Goal: Task Accomplishment & Management: Complete application form

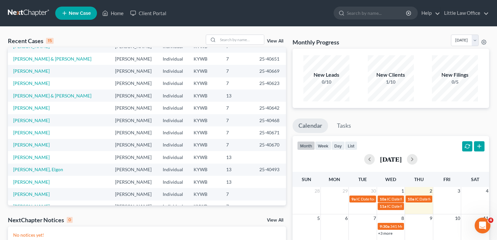
scroll to position [22, 0]
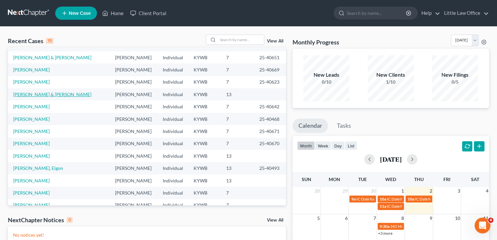
click at [48, 95] on link "[PERSON_NAME] & [PERSON_NAME]" at bounding box center [52, 94] width 78 height 6
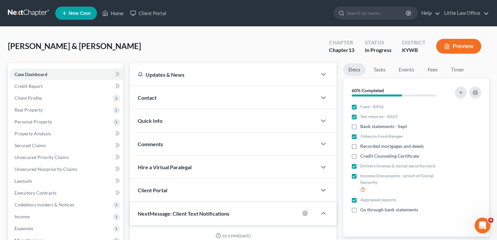
scroll to position [588, 0]
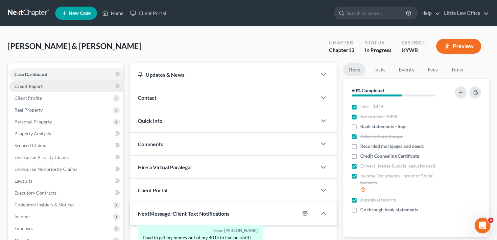
click at [35, 88] on span "Credit Report" at bounding box center [28, 86] width 28 height 6
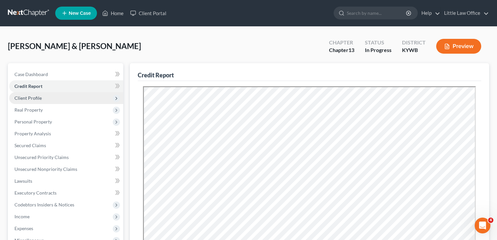
click at [35, 97] on span "Client Profile" at bounding box center [27, 98] width 27 height 6
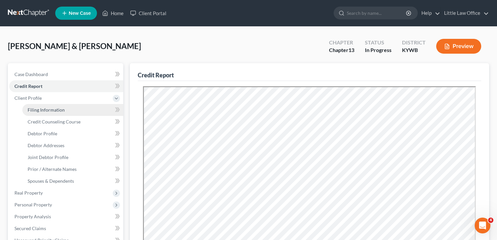
click at [36, 106] on link "Filing Information" at bounding box center [72, 110] width 101 height 12
select select "1"
select select "3"
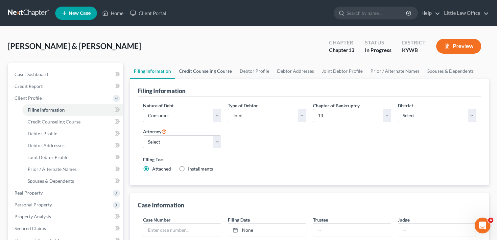
click at [209, 74] on link "Credit Counseling Course" at bounding box center [205, 71] width 61 height 16
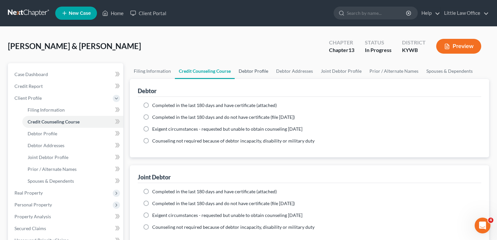
click at [253, 70] on link "Debtor Profile" at bounding box center [254, 71] width 38 height 16
select select "1"
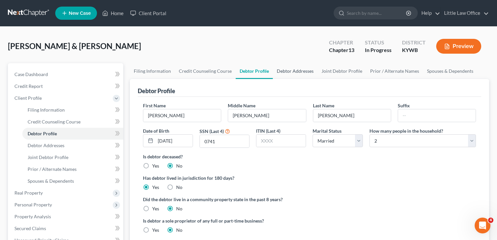
radio input "true"
click at [289, 70] on link "Debtor Addresses" at bounding box center [295, 71] width 45 height 16
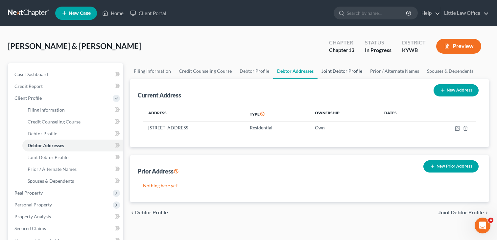
click at [326, 71] on link "Joint Debtor Profile" at bounding box center [342, 71] width 49 height 16
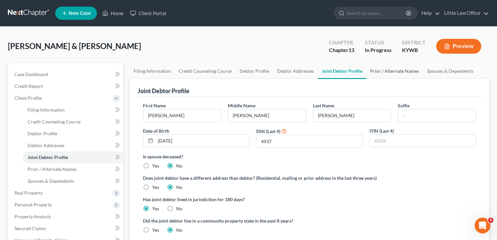
click at [385, 70] on link "Prior / Alternate Names" at bounding box center [394, 71] width 57 height 16
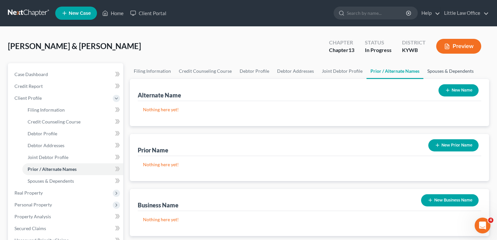
click at [446, 70] on link "Spouses & Dependents" at bounding box center [451, 71] width 54 height 16
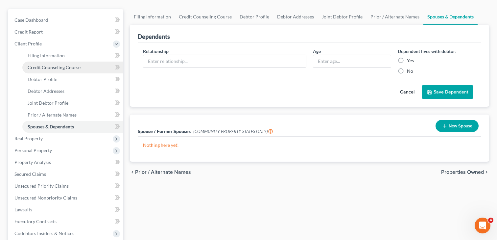
scroll to position [55, 0]
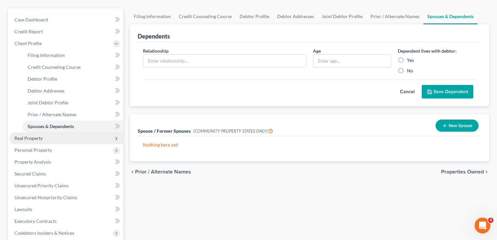
click at [34, 142] on span "Real Property" at bounding box center [66, 138] width 114 height 12
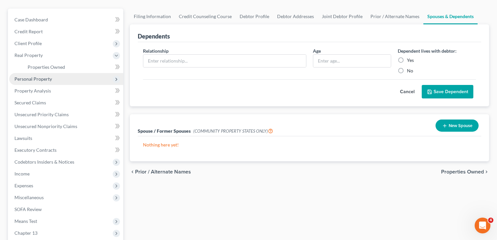
click at [38, 80] on span "Personal Property" at bounding box center [33, 79] width 38 height 6
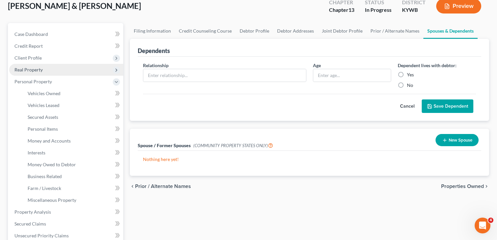
scroll to position [36, 0]
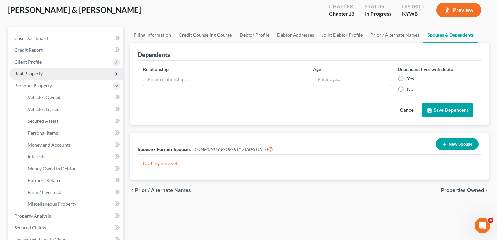
click at [32, 73] on span "Real Property" at bounding box center [28, 74] width 28 height 6
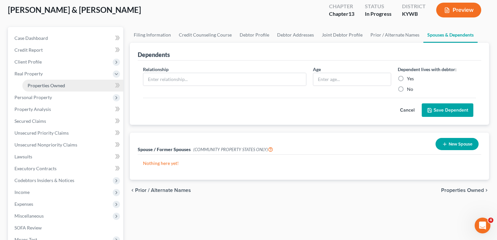
click at [49, 86] on span "Properties Owned" at bounding box center [47, 86] width 38 height 6
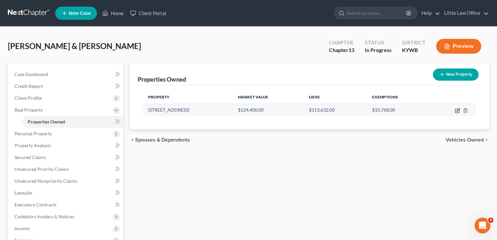
click at [456, 112] on icon "button" at bounding box center [457, 110] width 5 height 5
select select "18"
select select "2"
select select "0"
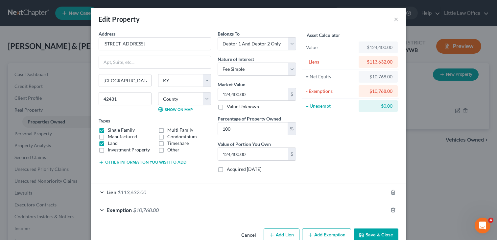
click at [146, 188] on div "Lien $113,632.00" at bounding box center [239, 191] width 297 height 17
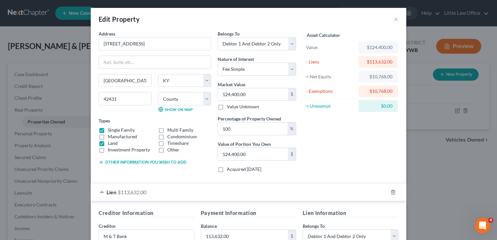
scroll to position [2, 0]
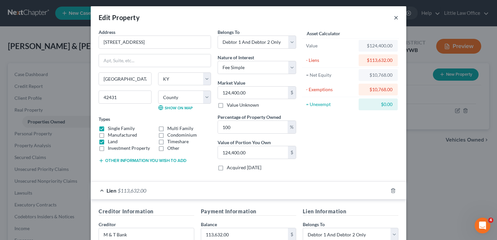
click at [397, 15] on button "×" at bounding box center [396, 17] width 5 height 8
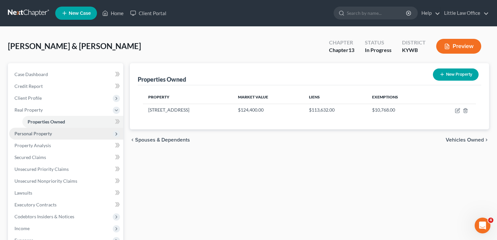
click at [45, 136] on span "Personal Property" at bounding box center [33, 134] width 38 height 6
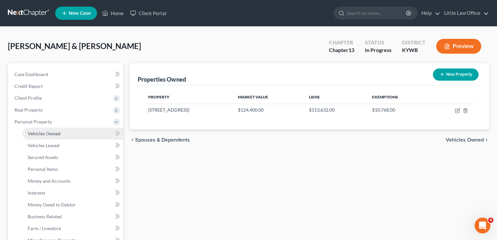
click at [47, 133] on span "Vehicles Owned" at bounding box center [44, 134] width 33 height 6
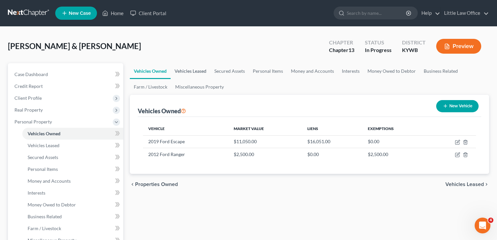
click at [185, 71] on link "Vehicles Leased" at bounding box center [191, 71] width 40 height 16
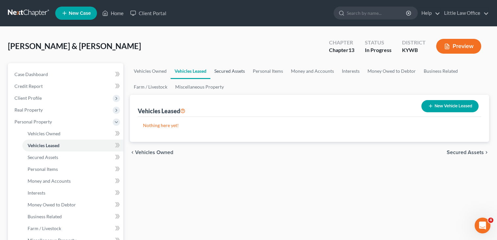
click at [230, 69] on link "Secured Assets" at bounding box center [230, 71] width 38 height 16
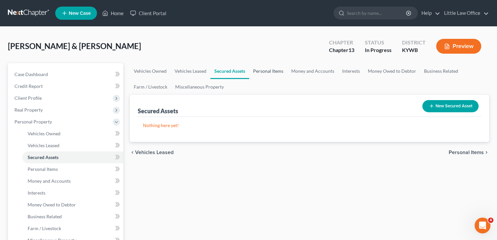
click at [268, 69] on link "Personal Items" at bounding box center [268, 71] width 38 height 16
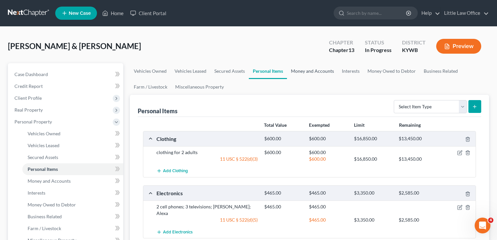
click at [304, 70] on link "Money and Accounts" at bounding box center [312, 71] width 51 height 16
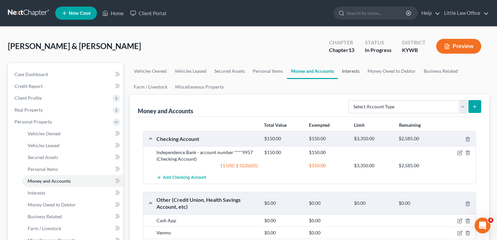
click at [353, 73] on link "Interests" at bounding box center [351, 71] width 26 height 16
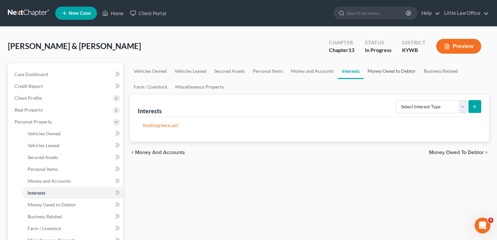
click at [380, 70] on link "Money Owed to Debtor" at bounding box center [392, 71] width 56 height 16
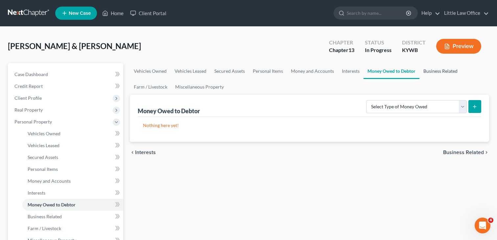
click at [435, 69] on link "Business Related" at bounding box center [441, 71] width 42 height 16
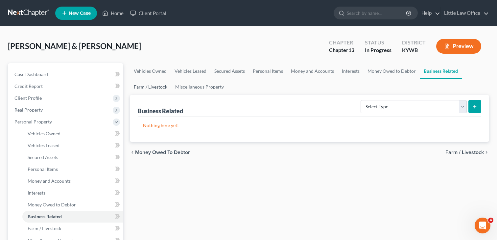
click at [146, 85] on link "Farm / Livestock" at bounding box center [150, 87] width 41 height 16
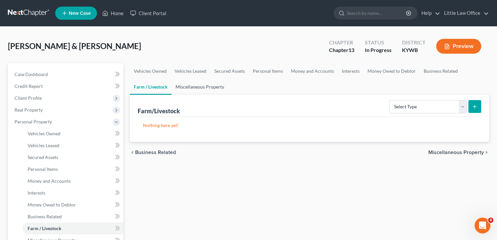
click at [208, 85] on link "Miscellaneous Property" at bounding box center [200, 87] width 57 height 16
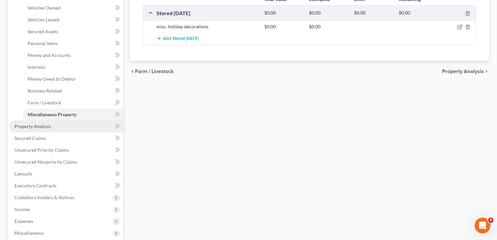
click at [26, 125] on span "Property Analysis" at bounding box center [32, 126] width 37 height 6
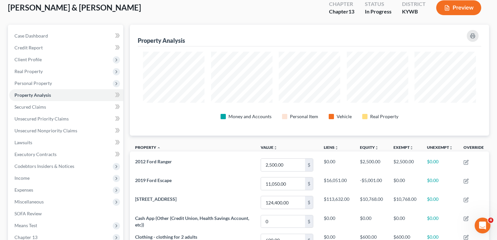
scroll to position [42, 0]
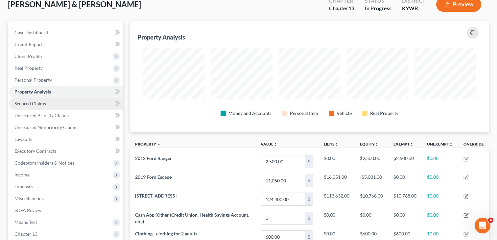
click at [18, 104] on span "Secured Claims" at bounding box center [30, 104] width 32 height 6
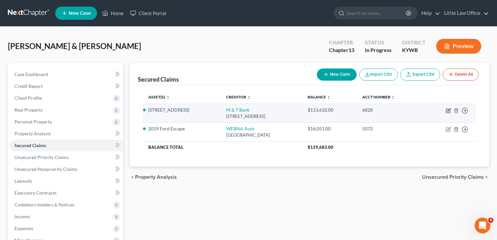
click at [449, 110] on icon "button" at bounding box center [449, 109] width 3 height 3
select select "7"
select select "3"
select select "2"
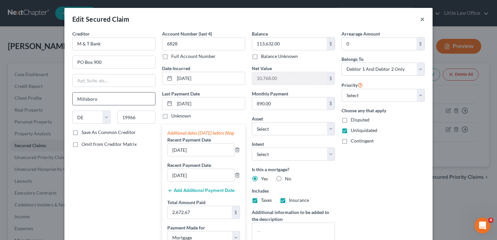
drag, startPoint x: 422, startPoint y: 19, endPoint x: 156, endPoint y: 101, distance: 278.2
click at [422, 19] on button "×" at bounding box center [422, 19] width 5 height 8
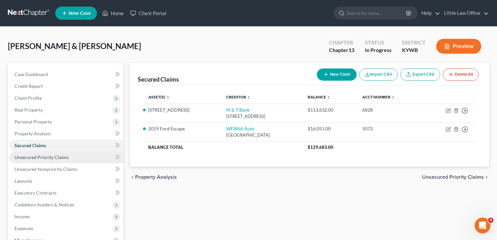
click at [30, 157] on span "Unsecured Priority Claims" at bounding box center [41, 157] width 54 height 6
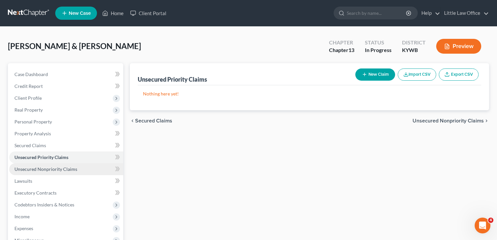
click at [46, 173] on link "Unsecured Nonpriority Claims" at bounding box center [66, 169] width 114 height 12
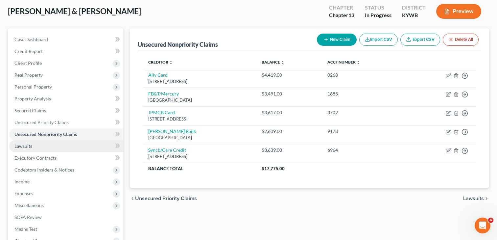
click at [43, 145] on link "Lawsuits" at bounding box center [66, 146] width 114 height 12
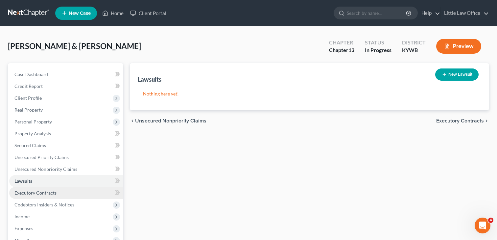
click at [56, 191] on span "Executory Contracts" at bounding box center [35, 193] width 42 height 6
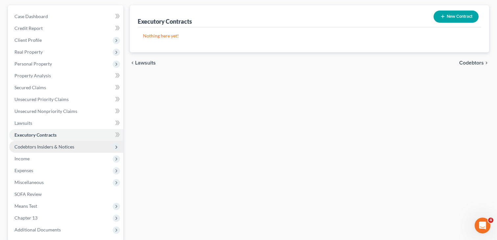
scroll to position [80, 0]
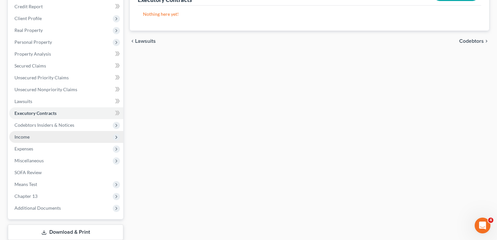
click at [28, 135] on span "Income" at bounding box center [21, 137] width 15 height 6
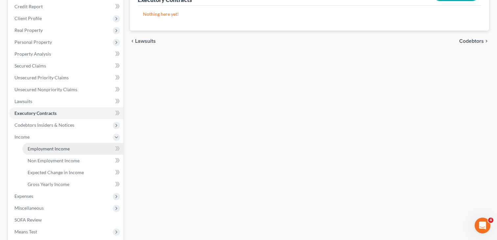
click at [51, 147] on span "Employment Income" at bounding box center [49, 149] width 42 height 6
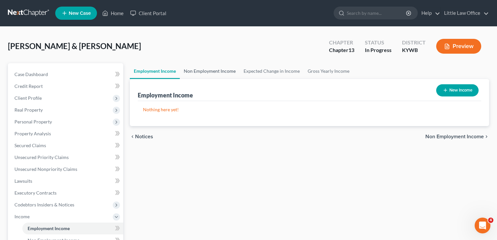
click at [199, 74] on link "Non Employment Income" at bounding box center [210, 71] width 60 height 16
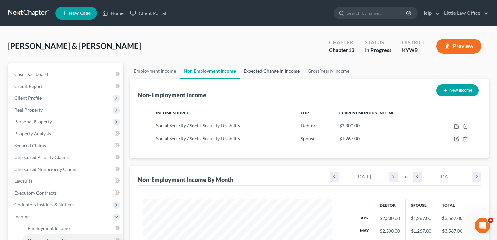
scroll to position [118, 202]
click at [252, 71] on link "Expected Change in Income" at bounding box center [272, 71] width 64 height 16
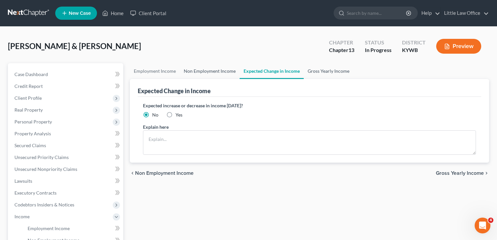
drag, startPoint x: 223, startPoint y: 71, endPoint x: 331, endPoint y: 63, distance: 108.3
click at [223, 71] on link "Non Employment Income" at bounding box center [210, 71] width 60 height 16
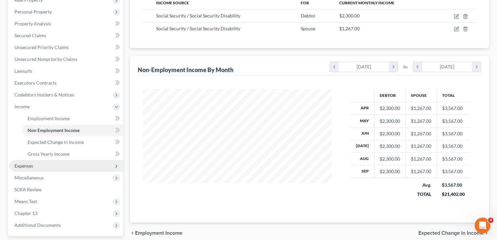
scroll to position [110, 0]
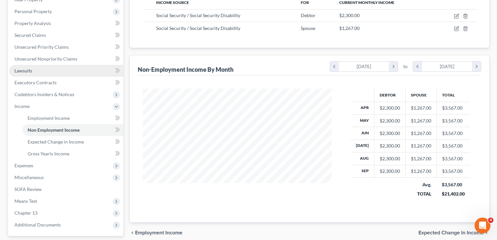
click at [33, 72] on link "Lawsuits" at bounding box center [66, 71] width 114 height 12
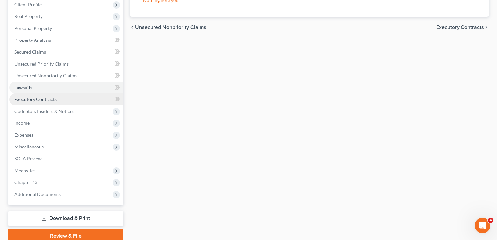
click at [48, 101] on span "Executory Contracts" at bounding box center [35, 99] width 42 height 6
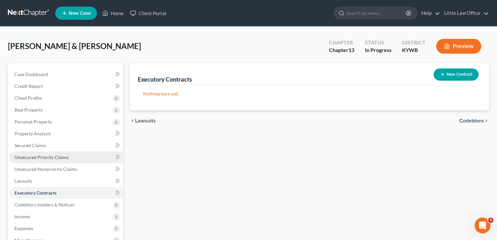
scroll to position [5, 0]
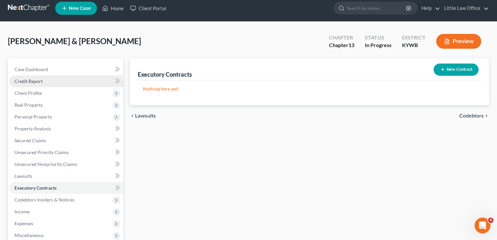
click at [31, 79] on span "Credit Report" at bounding box center [28, 81] width 28 height 6
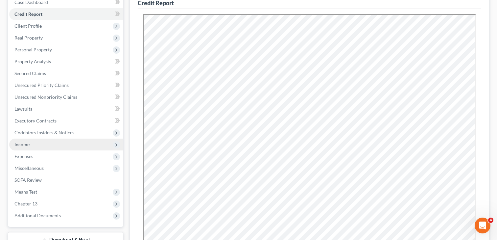
scroll to position [70, 0]
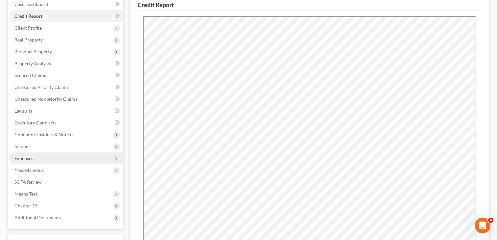
click at [22, 159] on span "Expenses" at bounding box center [23, 158] width 19 height 6
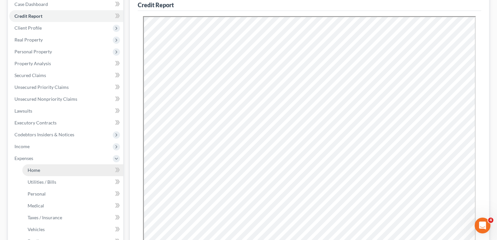
click at [51, 169] on link "Home" at bounding box center [72, 170] width 101 height 12
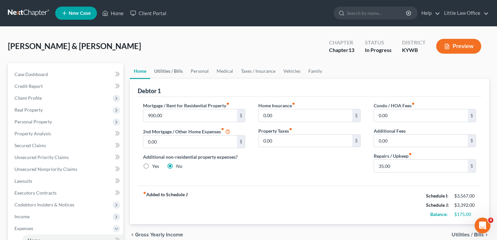
click at [172, 73] on link "Utilities / Bills" at bounding box center [168, 71] width 37 height 16
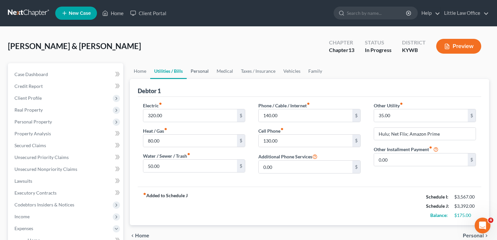
click at [202, 71] on link "Personal" at bounding box center [200, 71] width 26 height 16
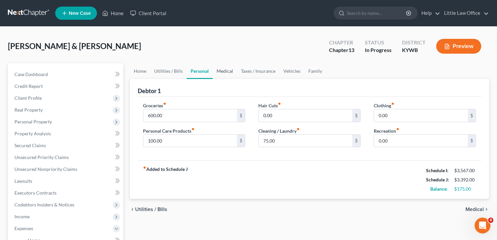
click at [228, 71] on link "Medical" at bounding box center [225, 71] width 24 height 16
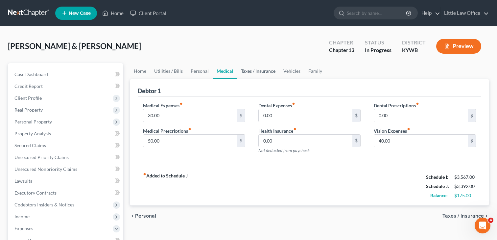
click at [251, 70] on link "Taxes / Insurance" at bounding box center [258, 71] width 42 height 16
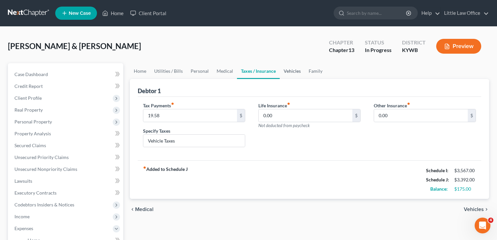
click at [296, 72] on link "Vehicles" at bounding box center [292, 71] width 25 height 16
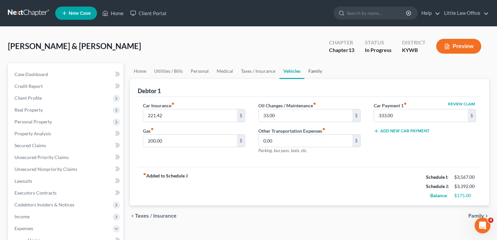
click at [318, 71] on link "Family" at bounding box center [316, 71] width 22 height 16
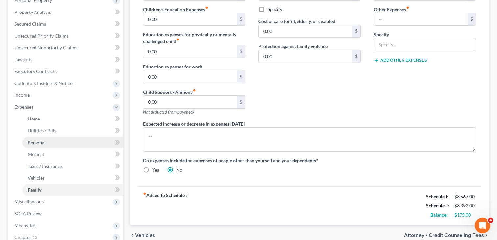
scroll to position [134, 0]
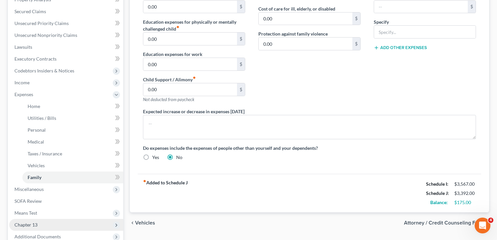
click at [37, 224] on span "Chapter 13" at bounding box center [25, 225] width 23 height 6
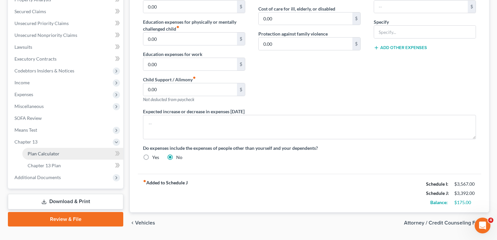
click at [46, 151] on span "Plan Calculator" at bounding box center [44, 154] width 32 height 6
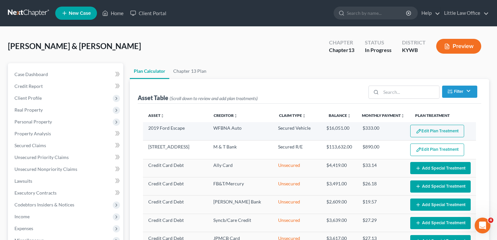
select select "59"
click at [443, 134] on button "Edit Plan Treatment" at bounding box center [438, 131] width 54 height 13
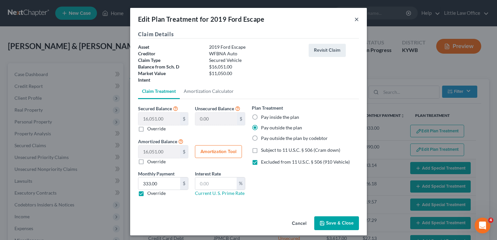
click at [358, 20] on button "×" at bounding box center [357, 19] width 5 height 8
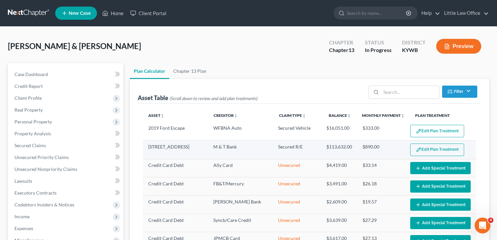
click at [434, 150] on button "Edit Plan Treatment" at bounding box center [438, 149] width 54 height 13
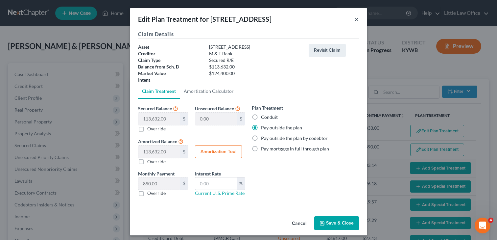
click at [355, 18] on button "×" at bounding box center [357, 19] width 5 height 8
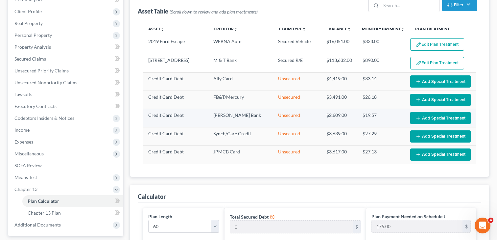
scroll to position [88, 0]
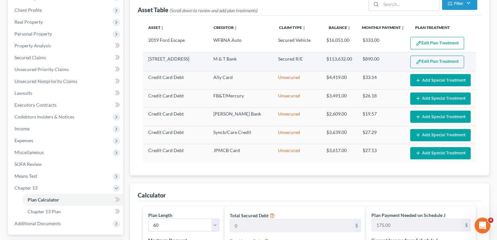
click at [429, 60] on button "Edit Plan Treatment" at bounding box center [438, 62] width 54 height 13
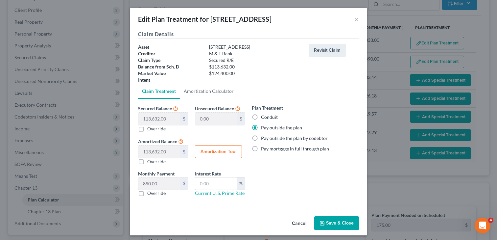
scroll to position [3, 0]
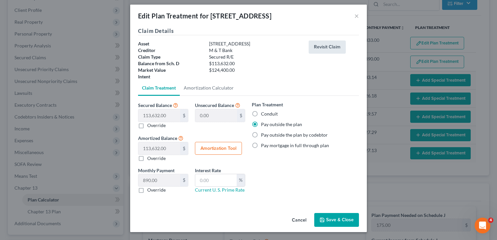
click at [325, 47] on button "Revisit Claim" at bounding box center [327, 46] width 37 height 13
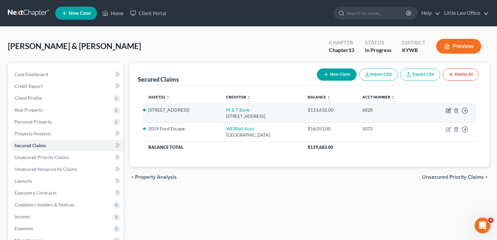
click at [449, 110] on icon "button" at bounding box center [449, 109] width 3 height 3
select select "7"
select select "3"
select select "14"
select select "2"
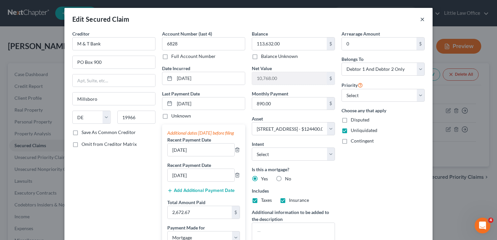
click at [422, 19] on button "×" at bounding box center [422, 19] width 5 height 8
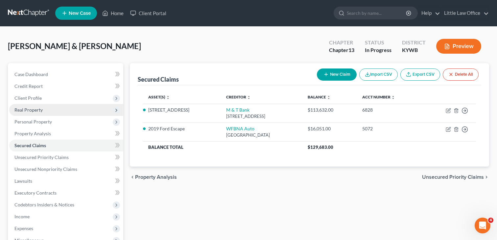
click at [33, 112] on span "Real Property" at bounding box center [28, 110] width 28 height 6
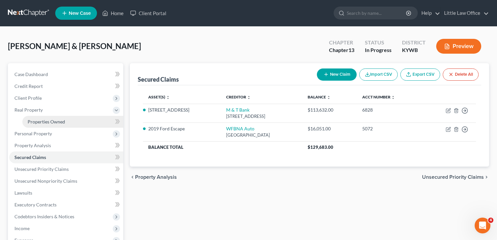
click at [48, 119] on span "Properties Owned" at bounding box center [47, 122] width 38 height 6
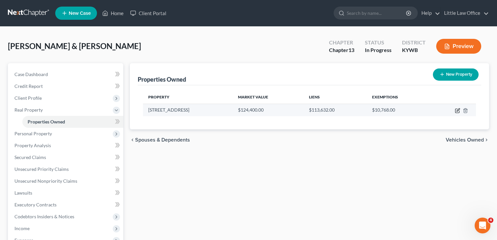
click at [459, 112] on icon "button" at bounding box center [457, 110] width 5 height 5
select select "18"
select select "53"
select select "2"
select select "0"
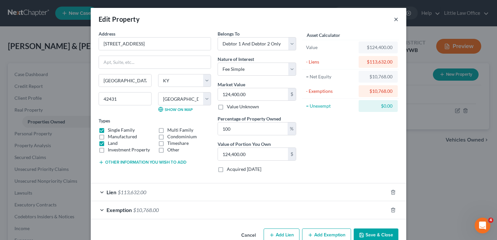
click at [394, 18] on button "×" at bounding box center [396, 19] width 5 height 8
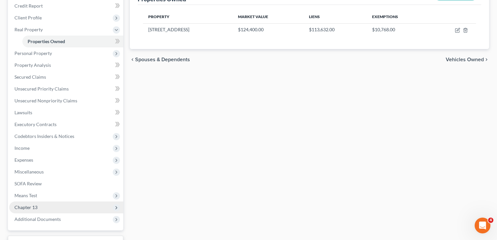
scroll to position [133, 0]
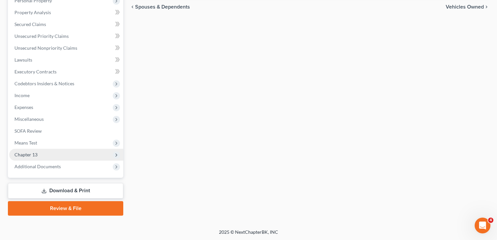
click at [51, 152] on span "Chapter 13" at bounding box center [66, 155] width 114 height 12
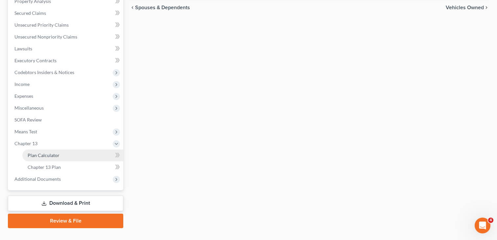
click at [57, 158] on link "Plan Calculator" at bounding box center [72, 155] width 101 height 12
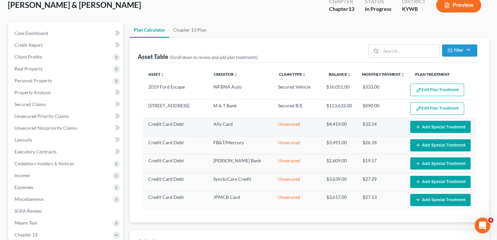
scroll to position [43, 0]
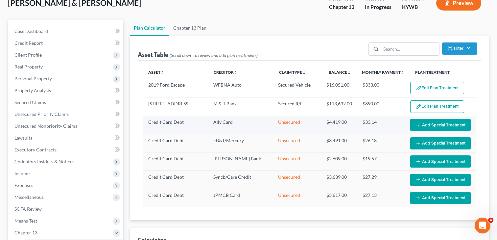
select select "59"
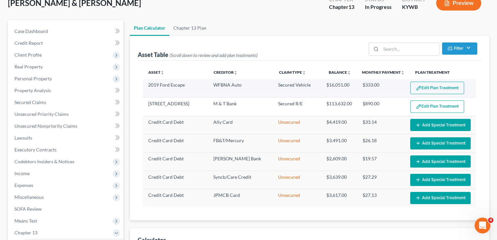
click at [435, 88] on button "Edit Plan Treatment" at bounding box center [438, 88] width 54 height 13
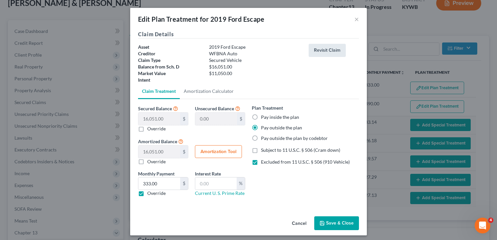
click at [315, 52] on button "Revisit Claim" at bounding box center [327, 50] width 37 height 13
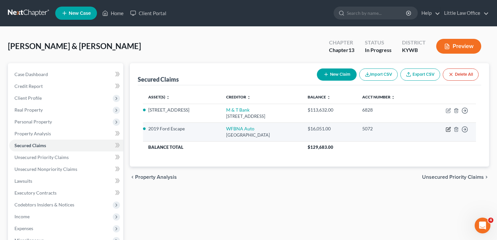
click at [448, 128] on icon "button" at bounding box center [448, 129] width 5 height 5
select select "28"
select select "0"
select select "5"
select select "2"
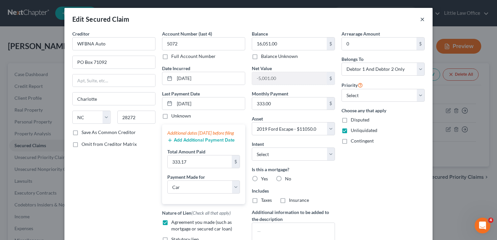
click at [421, 18] on button "×" at bounding box center [422, 19] width 5 height 8
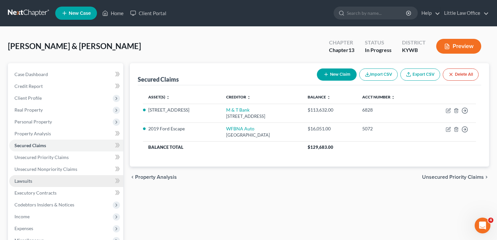
scroll to position [0, 0]
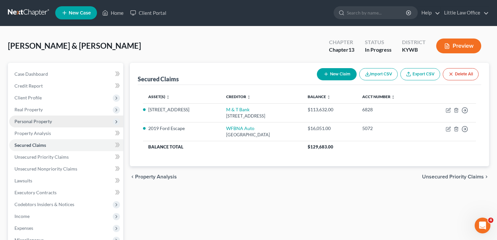
click at [29, 123] on span "Personal Property" at bounding box center [33, 121] width 38 height 6
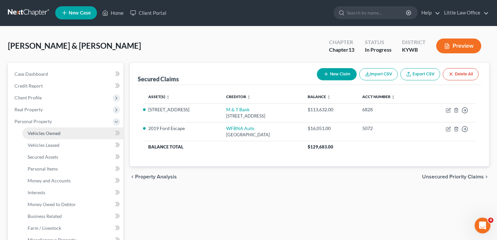
click at [38, 128] on link "Vehicles Owned" at bounding box center [72, 133] width 101 height 12
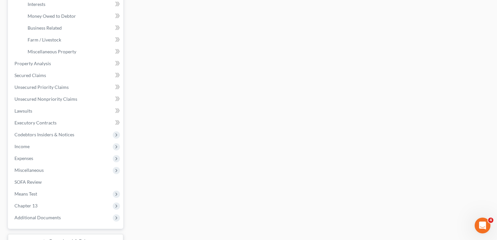
scroll to position [193, 0]
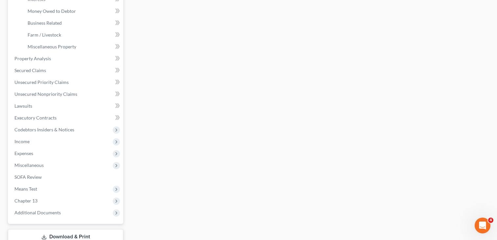
drag, startPoint x: 25, startPoint y: 143, endPoint x: 42, endPoint y: 142, distance: 17.5
click at [24, 143] on span "Income" at bounding box center [21, 141] width 15 height 6
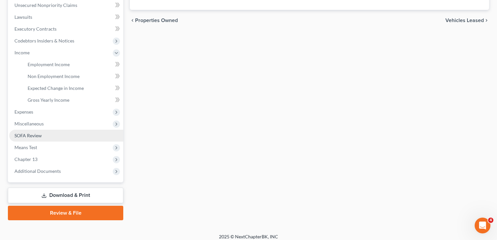
scroll to position [168, 0]
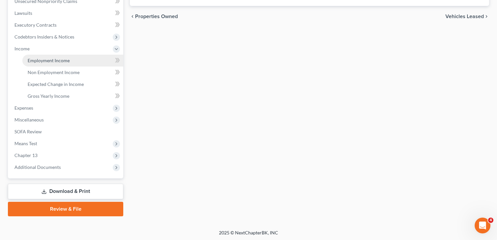
click at [40, 62] on span "Employment Income" at bounding box center [49, 61] width 42 height 6
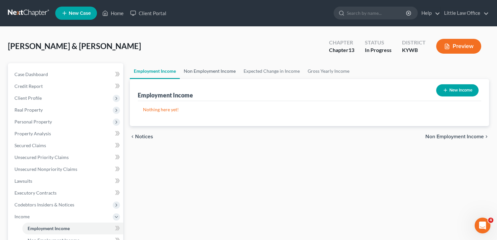
click at [204, 70] on link "Non Employment Income" at bounding box center [210, 71] width 60 height 16
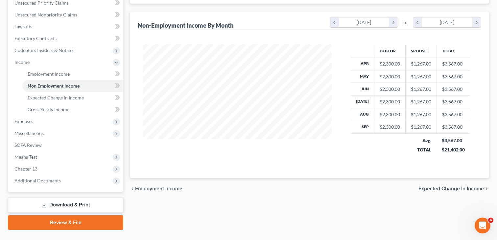
scroll to position [155, 0]
